Goal: Book appointment/travel/reservation

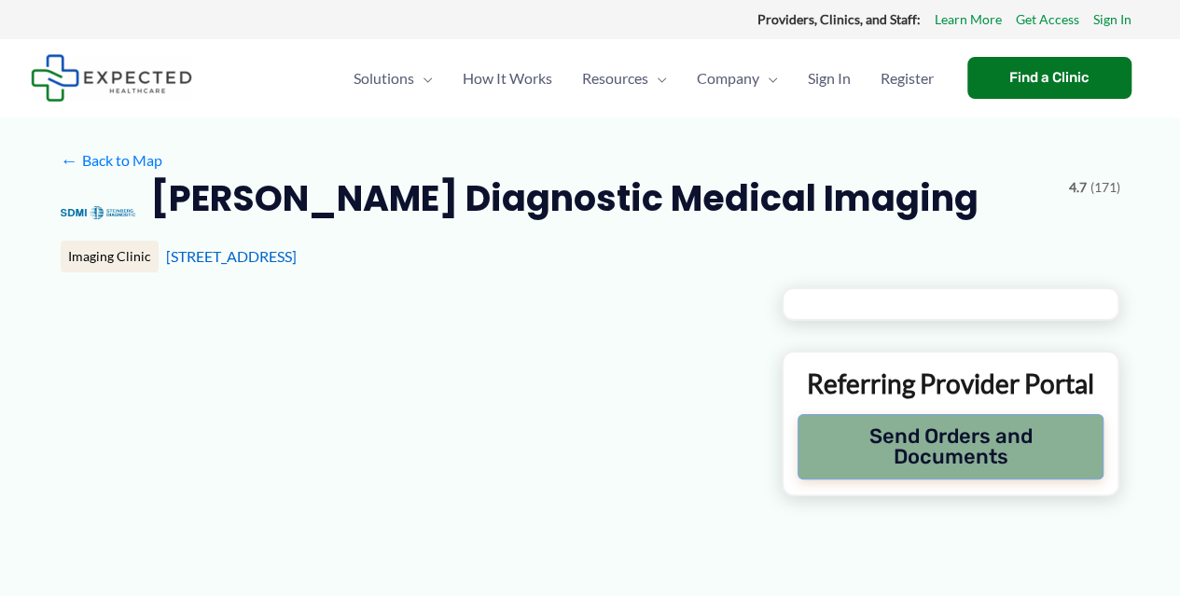
type input "**********"
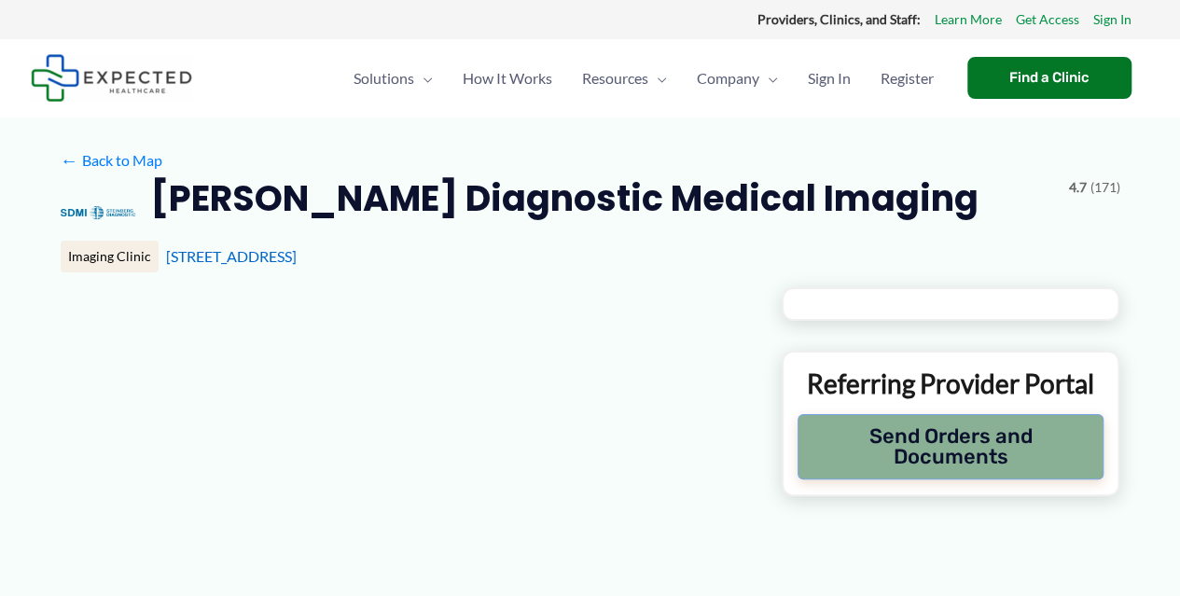
type input "**********"
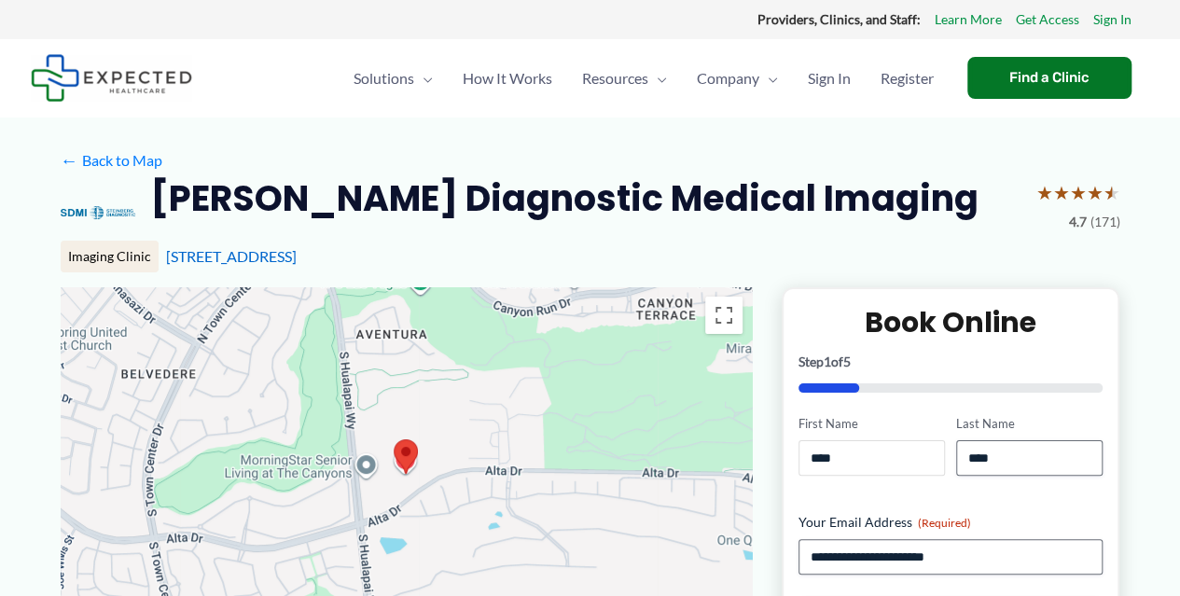
click at [886, 454] on input "****" at bounding box center [871, 457] width 146 height 35
drag, startPoint x: 843, startPoint y: 459, endPoint x: 767, endPoint y: 444, distance: 77.9
